Goal: Navigation & Orientation: Find specific page/section

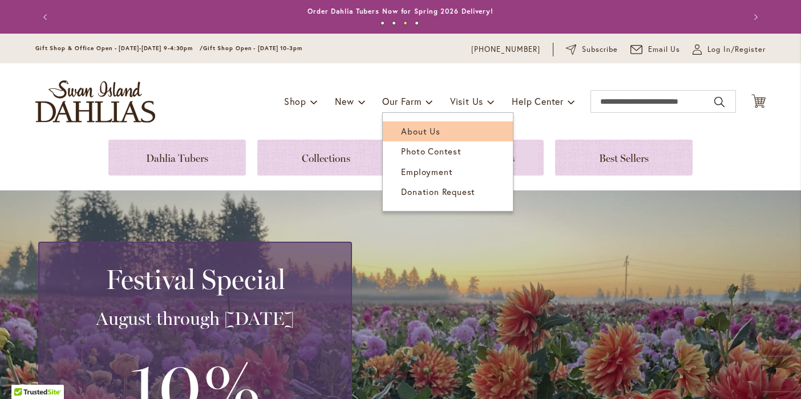
click at [403, 123] on link "About Us" at bounding box center [448, 131] width 130 height 20
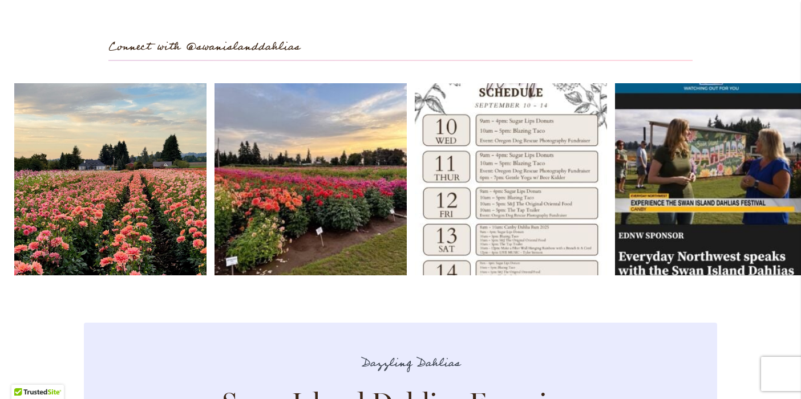
scroll to position [3249, 0]
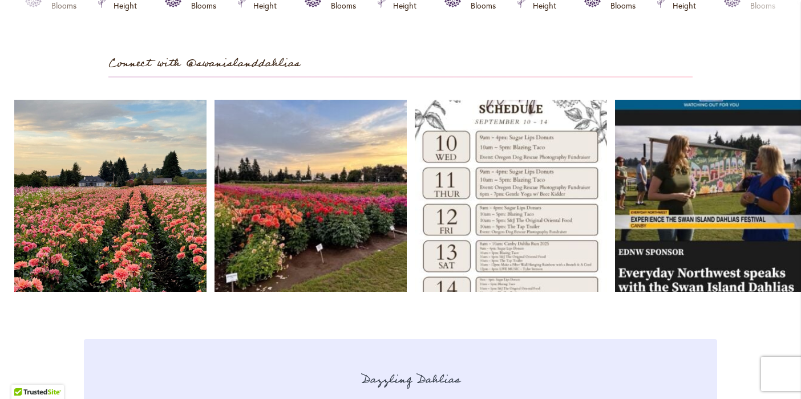
click at [340, 241] on link "Open" at bounding box center [310, 196] width 192 height 192
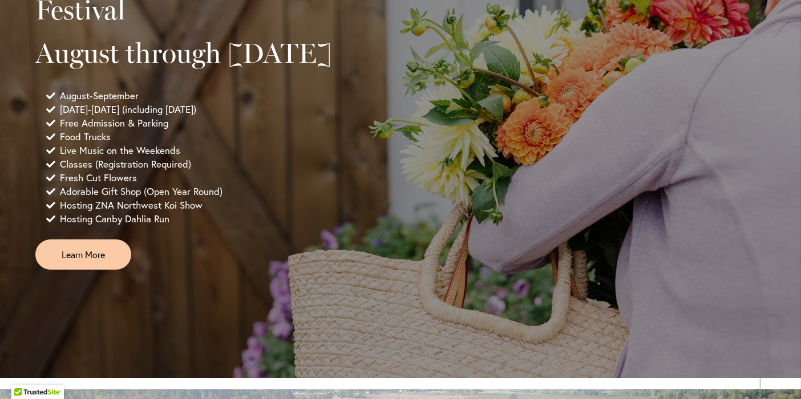
scroll to position [0, 0]
